Goal: Find specific page/section: Find specific page/section

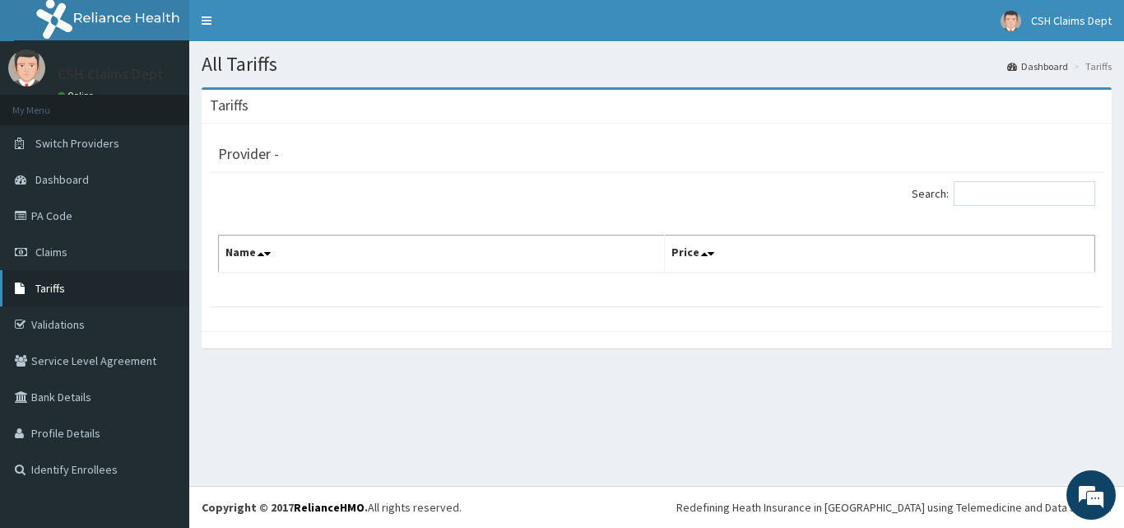
click at [63, 291] on span "Tariffs" at bounding box center [50, 288] width 30 height 15
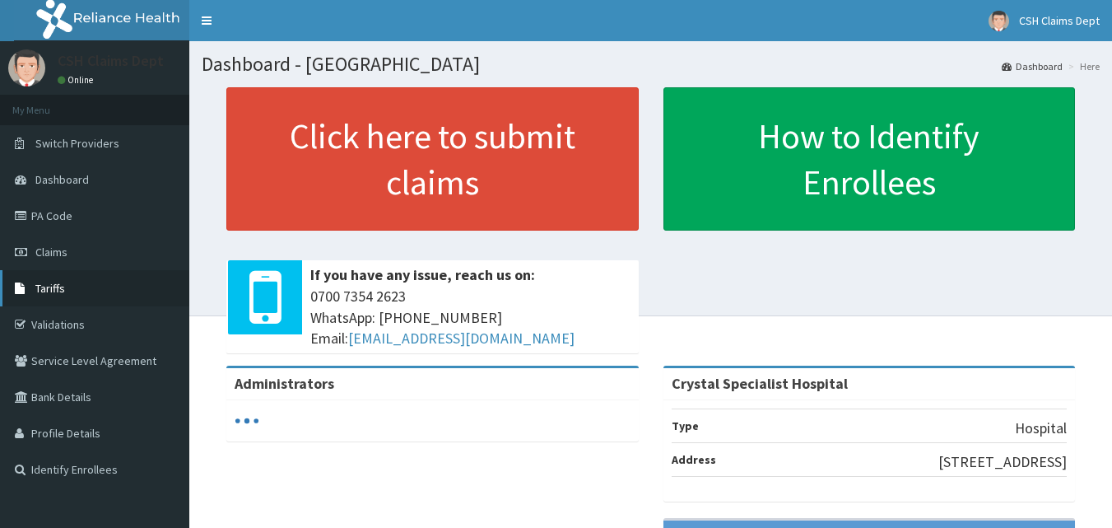
click at [49, 291] on span "Tariffs" at bounding box center [50, 288] width 30 height 15
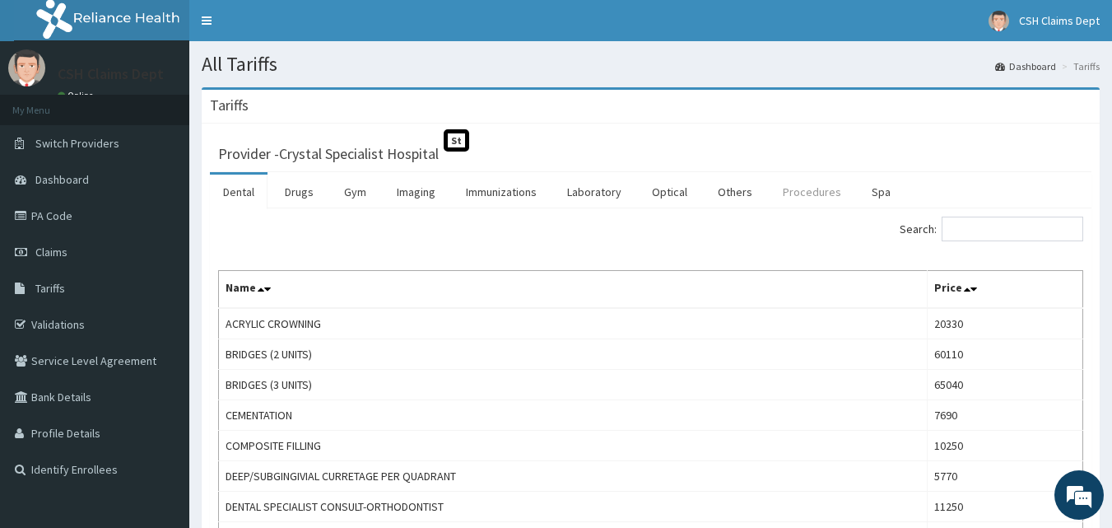
click at [798, 191] on link "Procedures" at bounding box center [812, 191] width 85 height 35
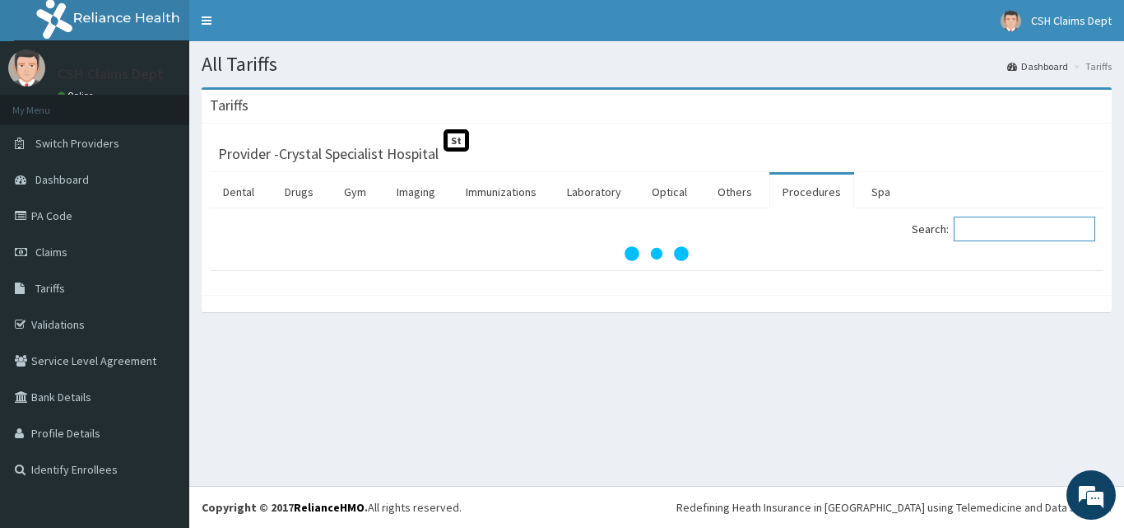
click at [1006, 230] on input "Search:" at bounding box center [1025, 228] width 142 height 25
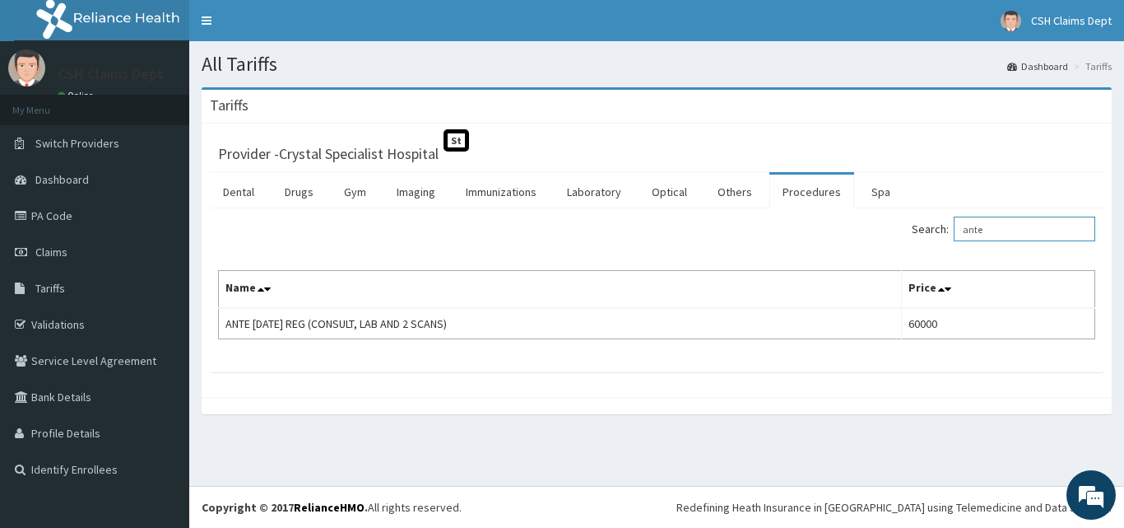
type input "ante"
click at [300, 187] on link "Drugs" at bounding box center [299, 191] width 55 height 35
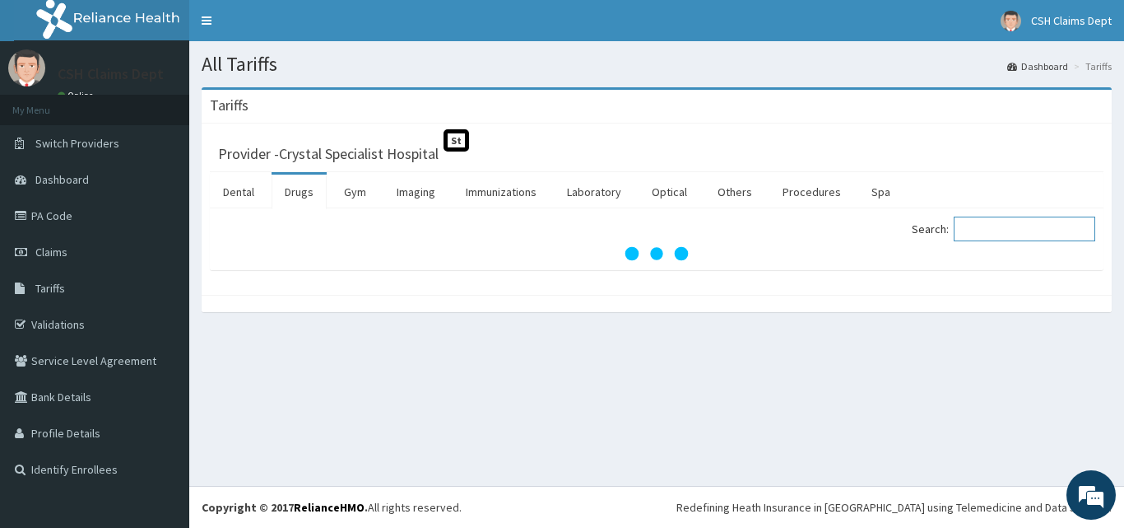
click at [990, 233] on input "Search:" at bounding box center [1025, 228] width 142 height 25
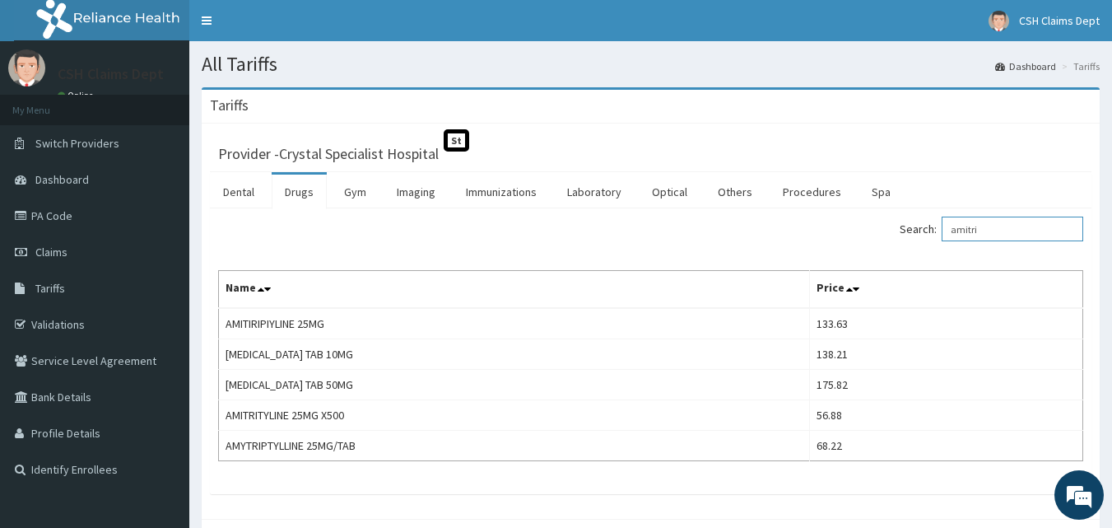
drag, startPoint x: 991, startPoint y: 226, endPoint x: 928, endPoint y: 225, distance: 62.6
click at [928, 225] on label "Search: amitri" at bounding box center [992, 228] width 184 height 25
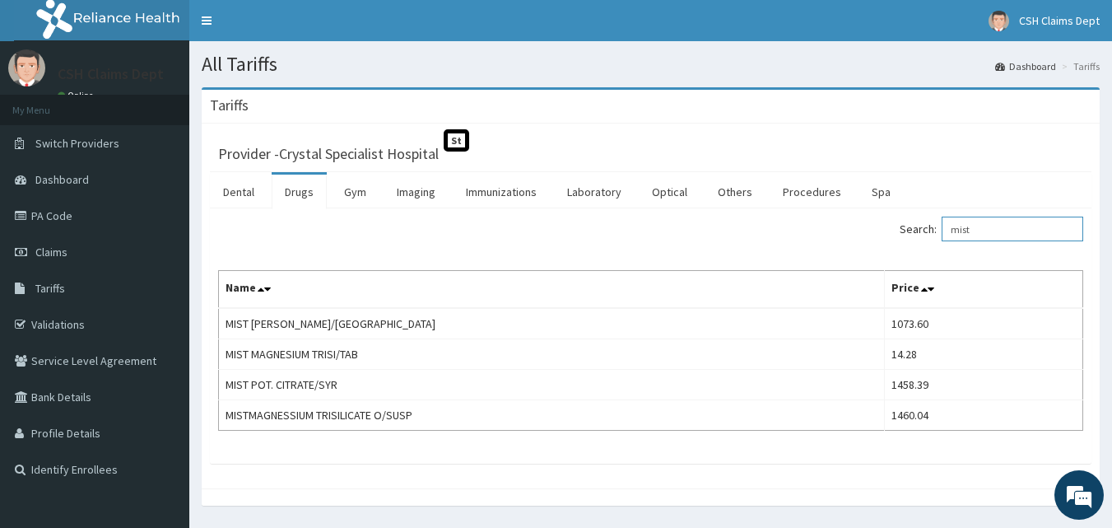
drag, startPoint x: 1005, startPoint y: 235, endPoint x: 896, endPoint y: 217, distance: 110.1
click at [896, 217] on div "Search: mist" at bounding box center [873, 230] width 421 height 29
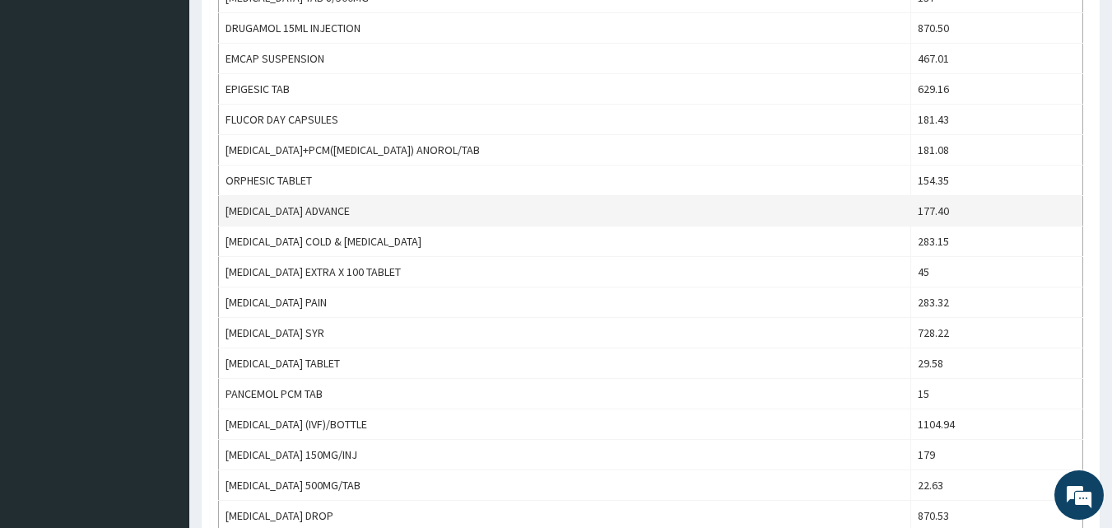
scroll to position [905, 0]
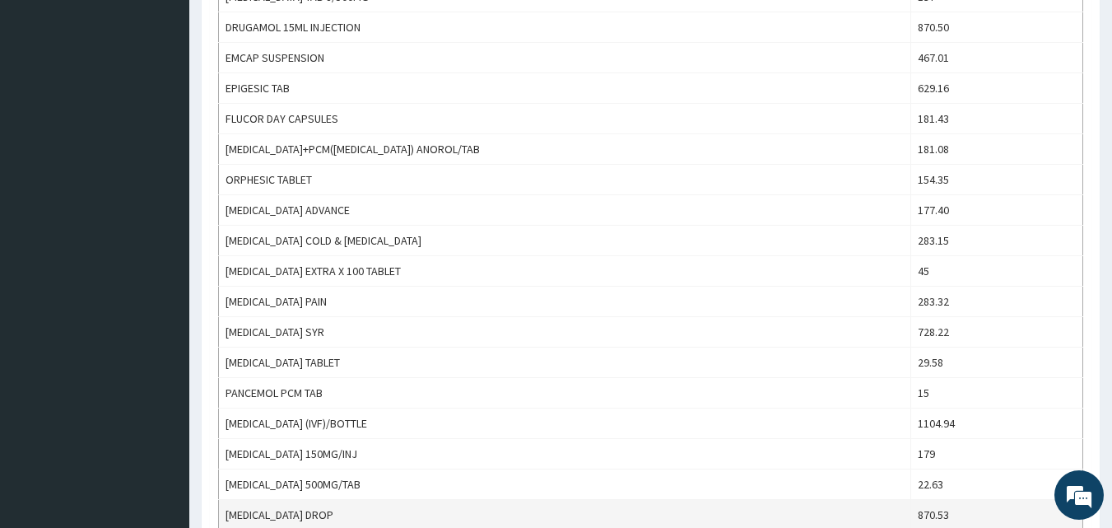
type input "parace"
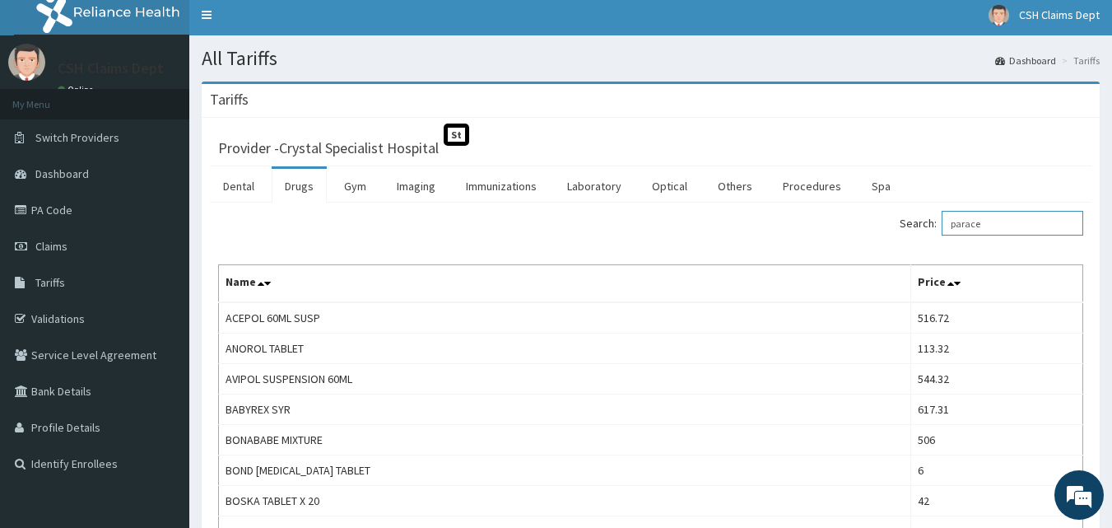
scroll to position [0, 0]
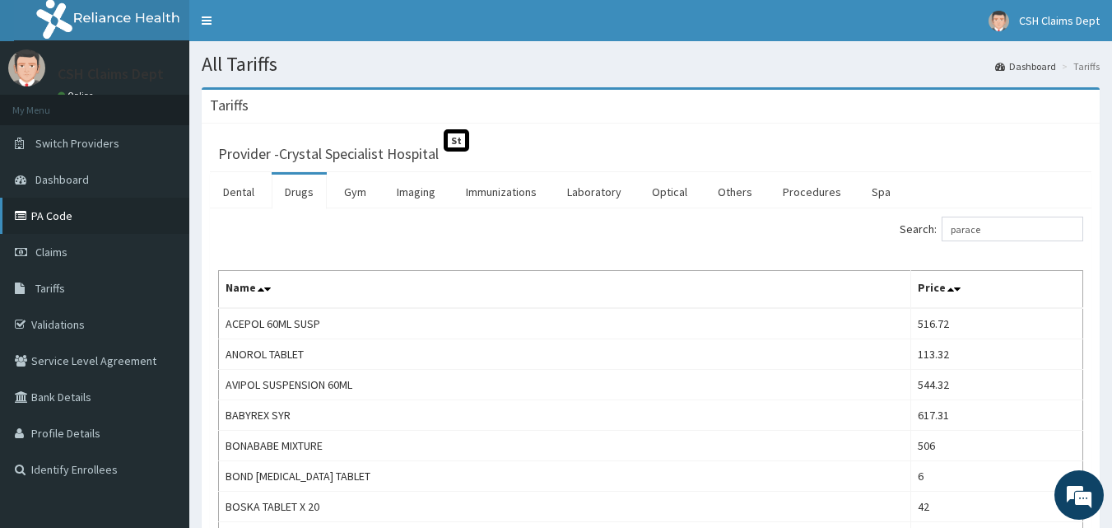
click at [73, 222] on link "PA Code" at bounding box center [94, 216] width 189 height 36
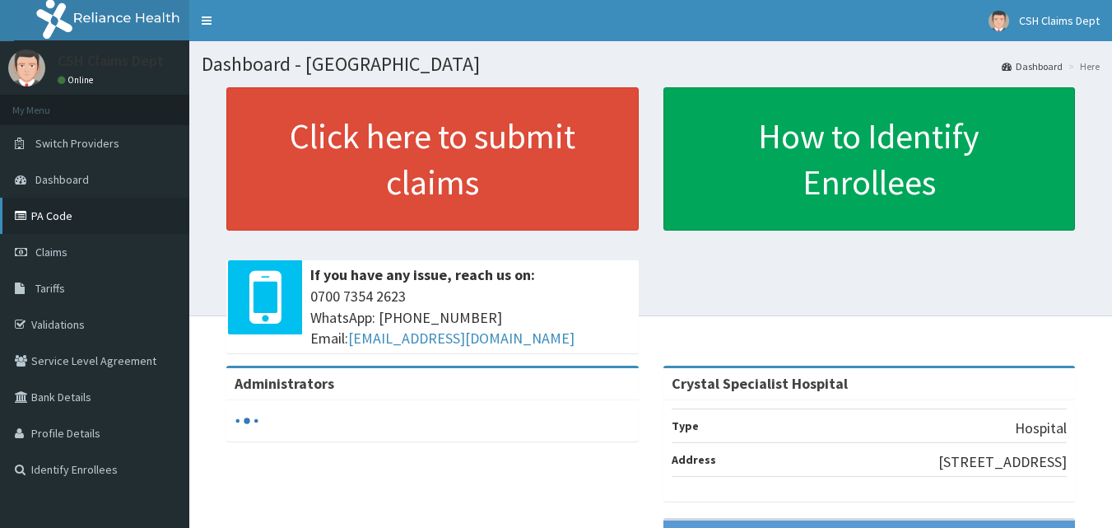
click at [46, 210] on link "PA Code" at bounding box center [94, 216] width 189 height 36
